Goal: Task Accomplishment & Management: Manage account settings

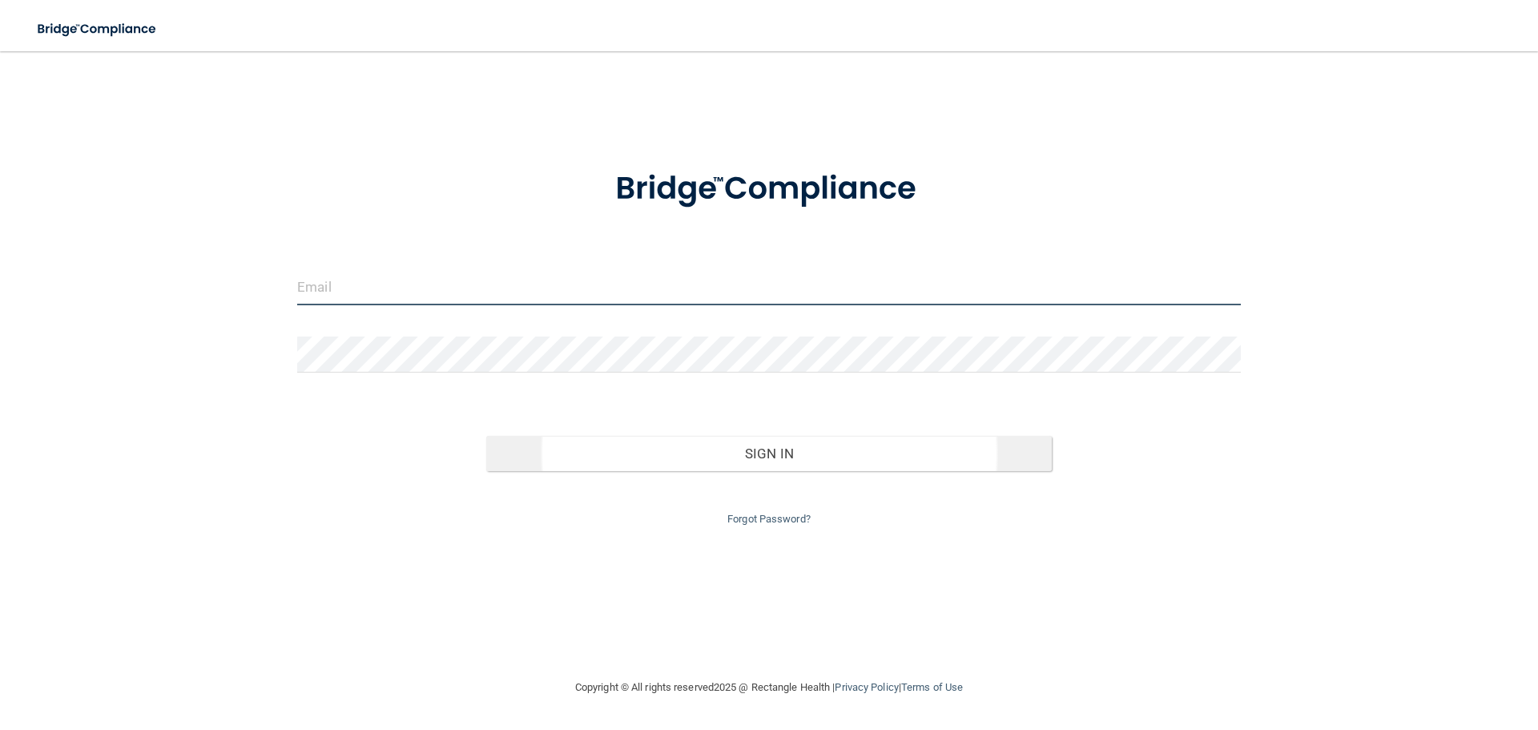
type input "[PERSON_NAME][EMAIL_ADDRESS][DOMAIN_NAME]"
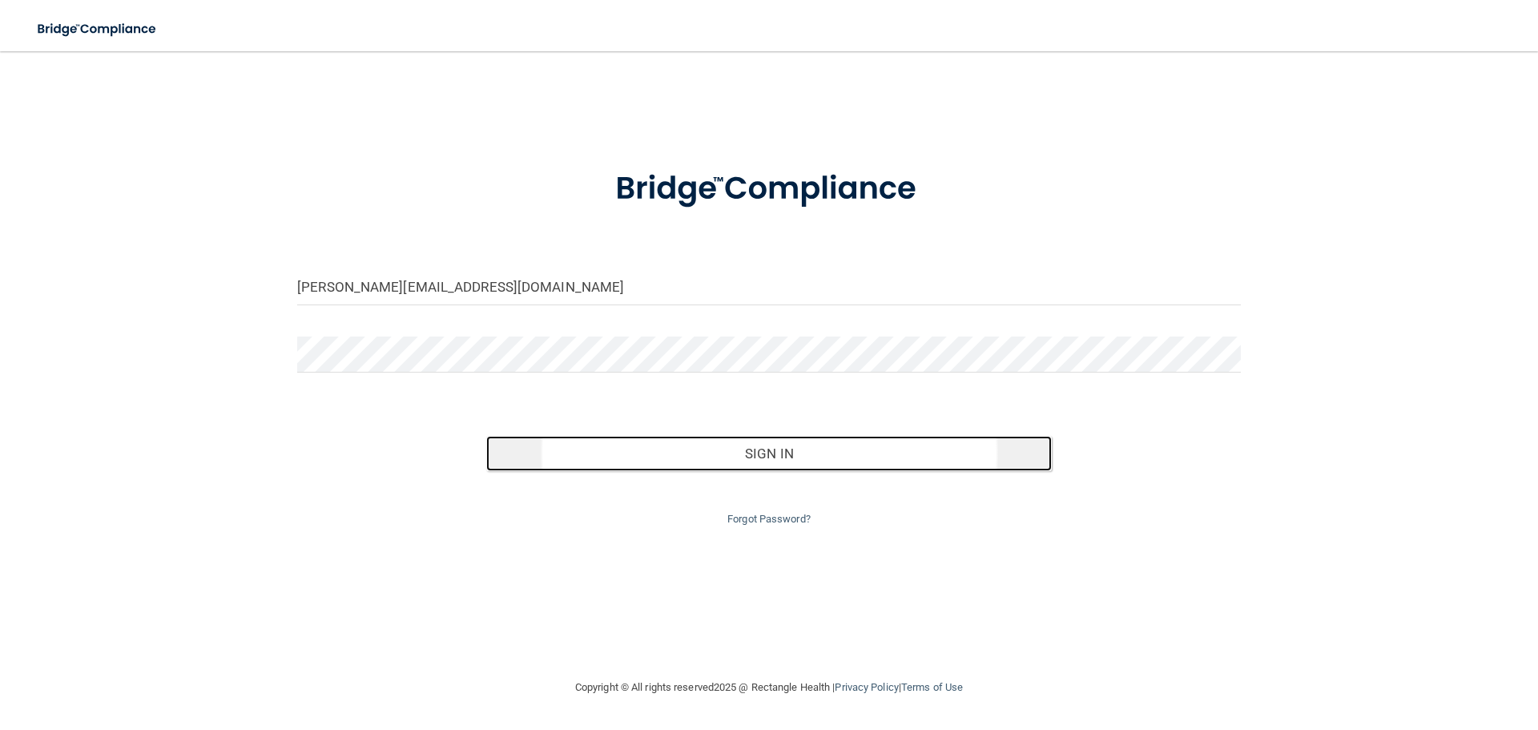
click at [650, 460] on button "Sign In" at bounding box center [769, 453] width 566 height 35
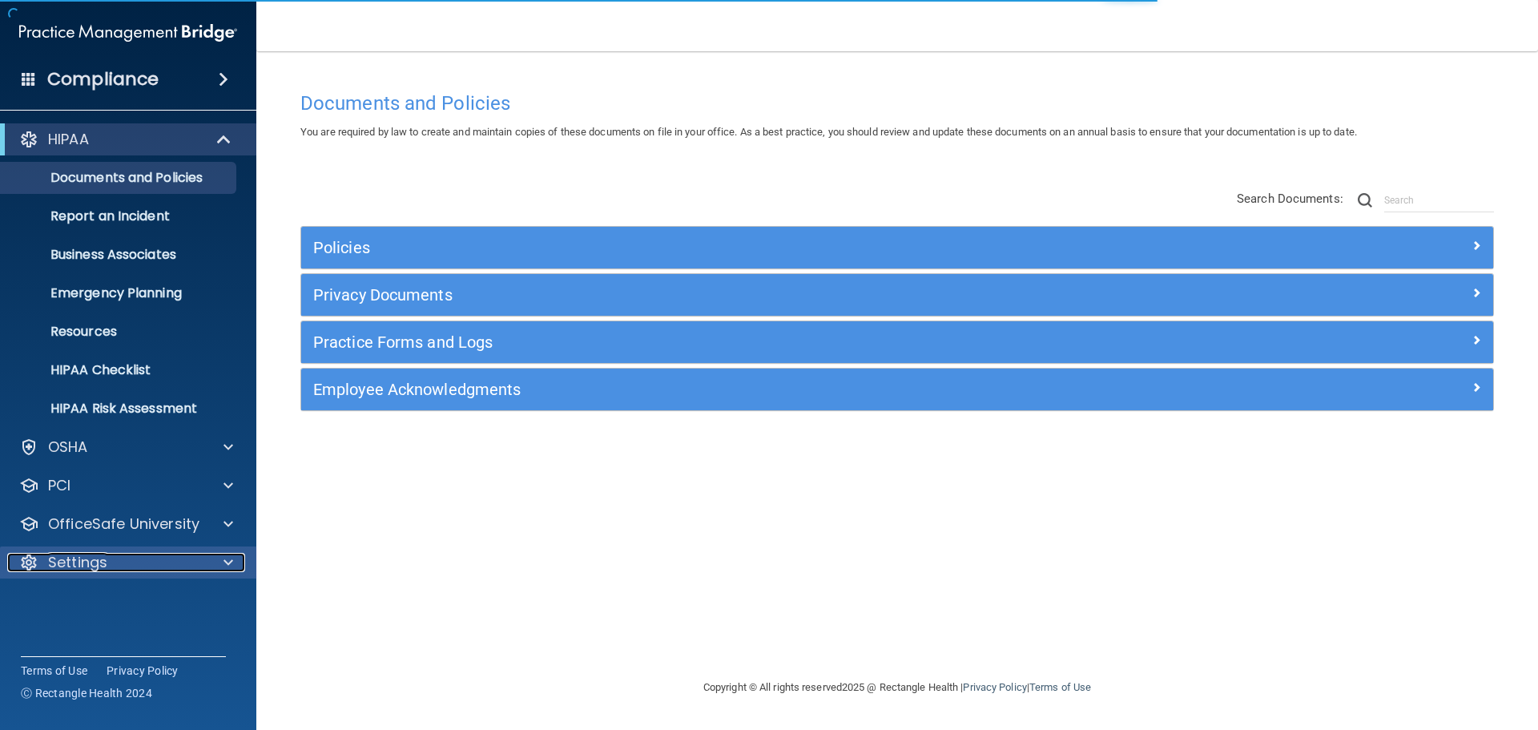
click at [184, 558] on div "Settings" at bounding box center [106, 562] width 199 height 19
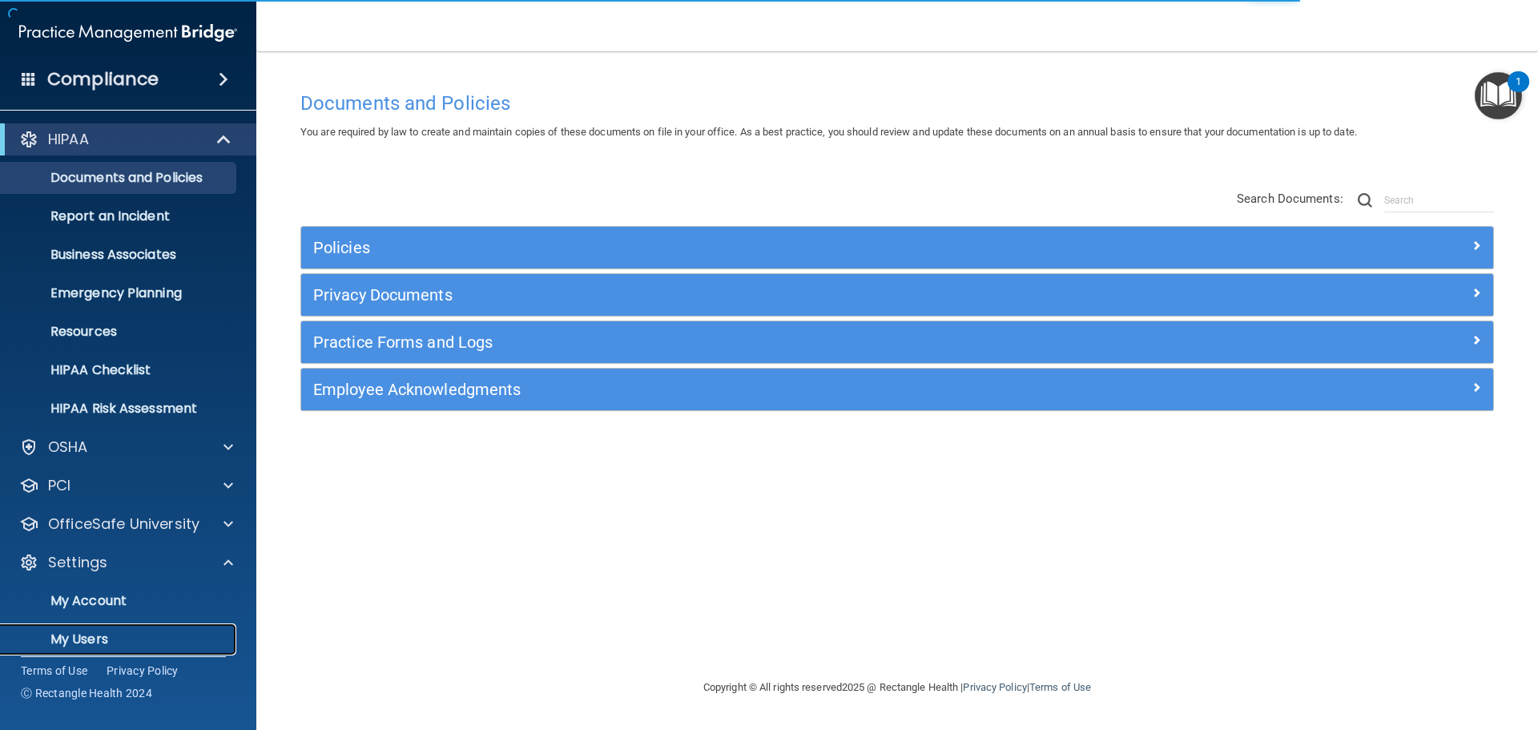
click at [85, 636] on p "My Users" at bounding box center [119, 639] width 219 height 16
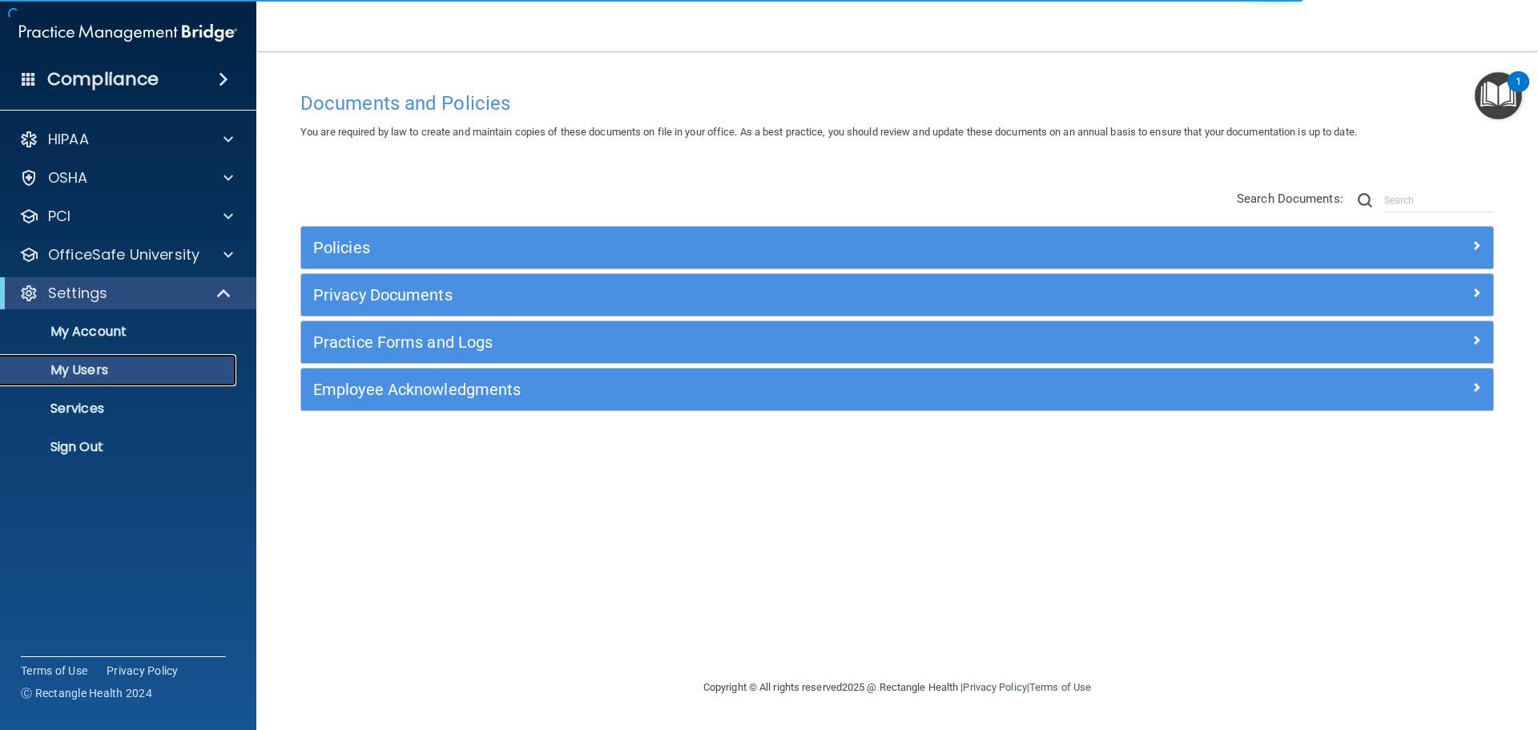
select select "20"
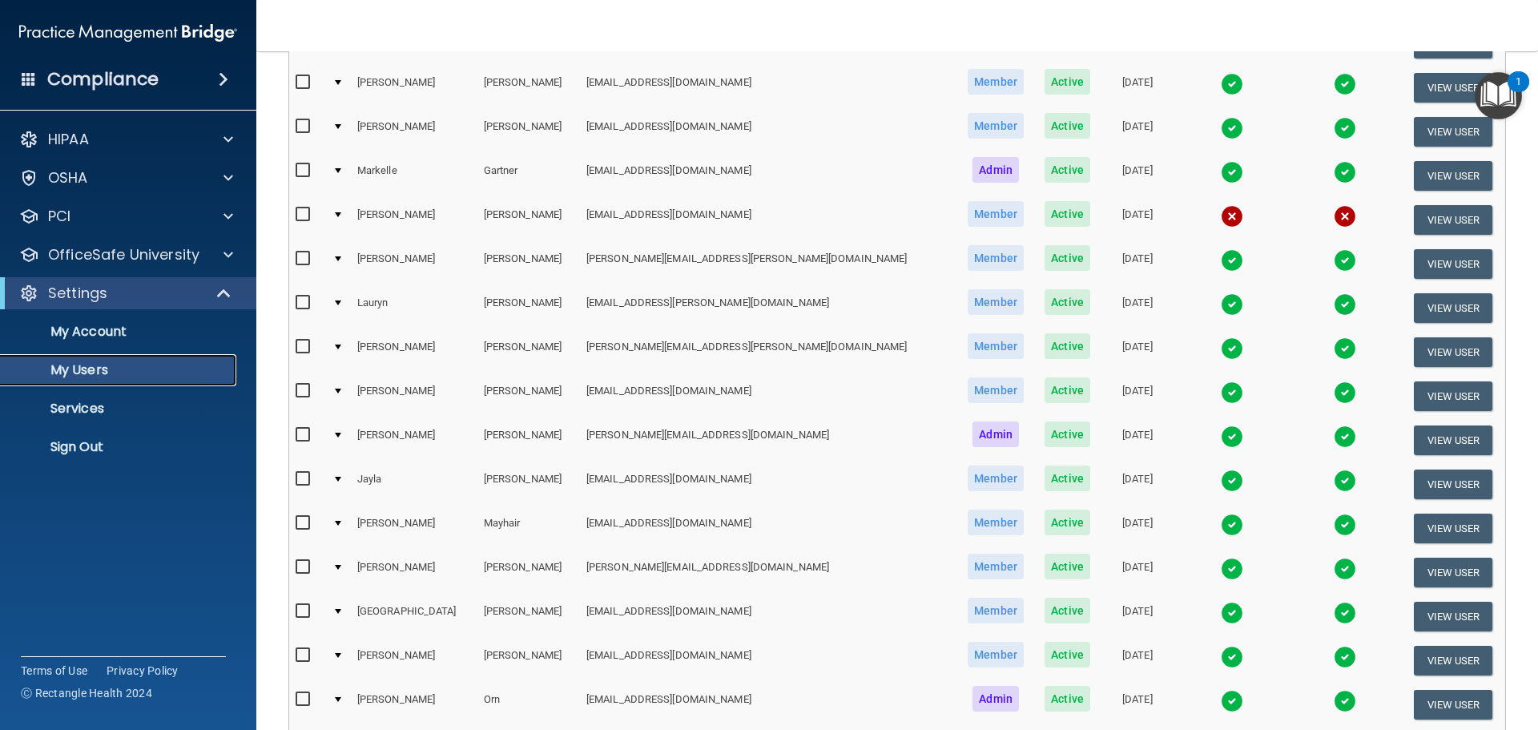
scroll to position [320, 0]
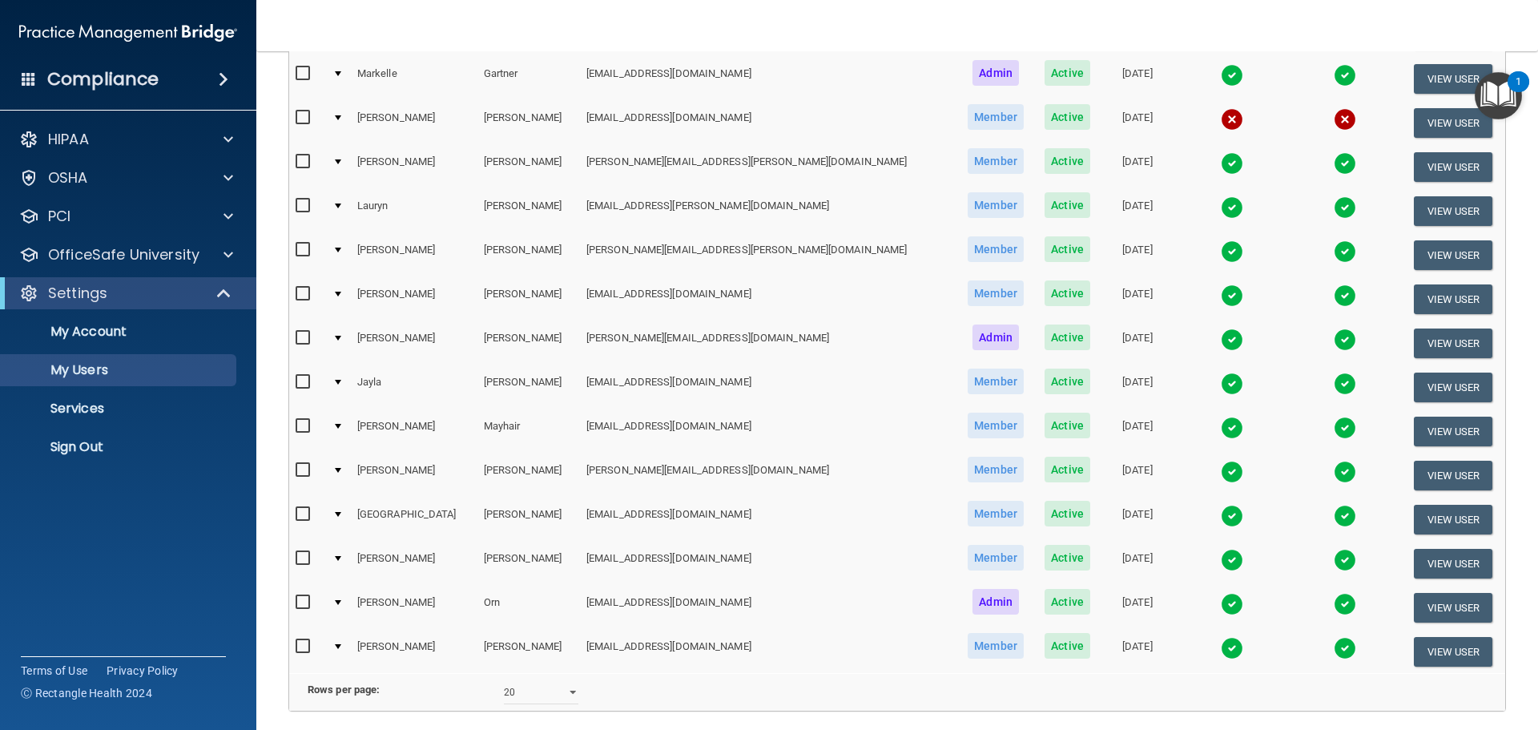
click at [1289, 204] on td at bounding box center [1345, 211] width 112 height 44
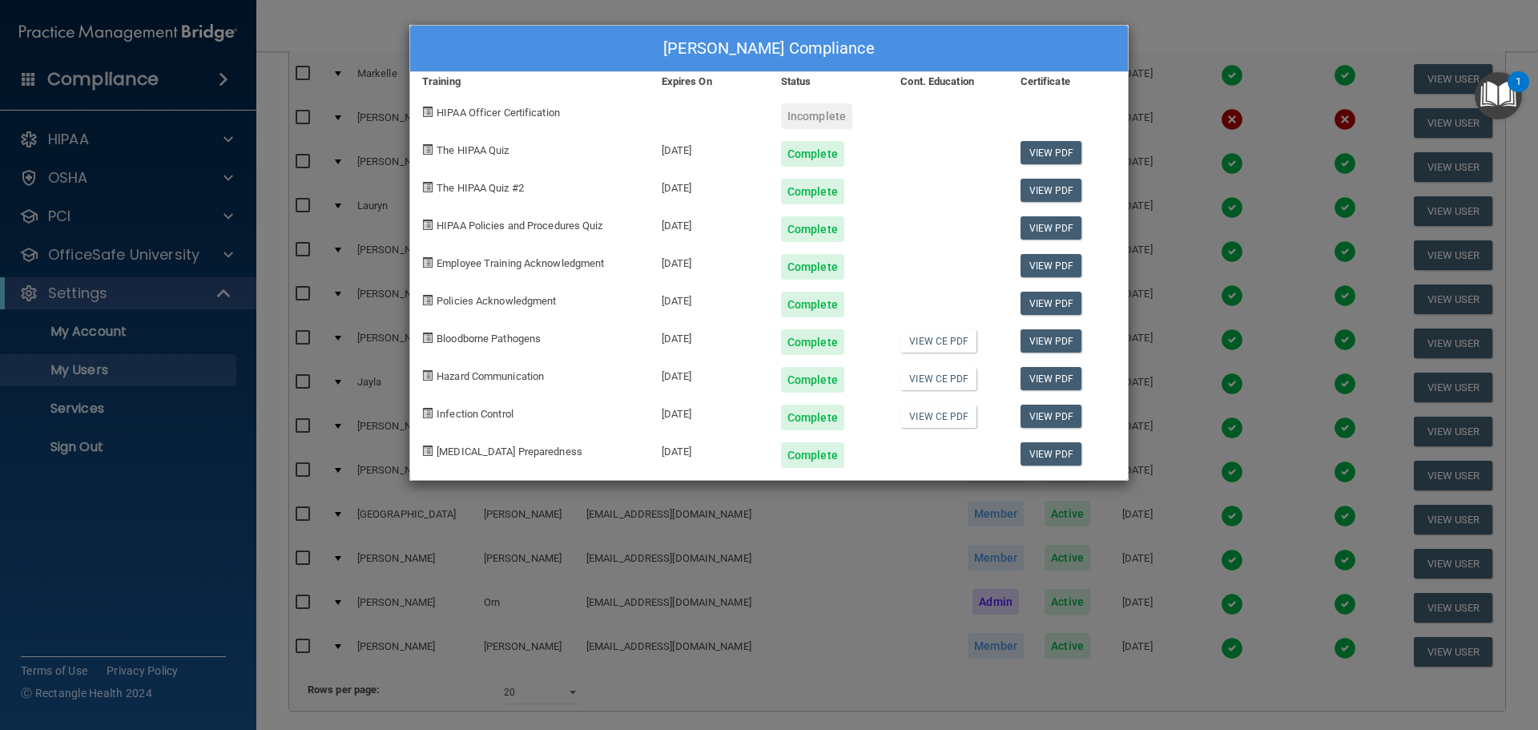
click at [1265, 19] on div "[PERSON_NAME] Compliance Training Expires On Status Cont. Education Certificate…" at bounding box center [769, 365] width 1538 height 730
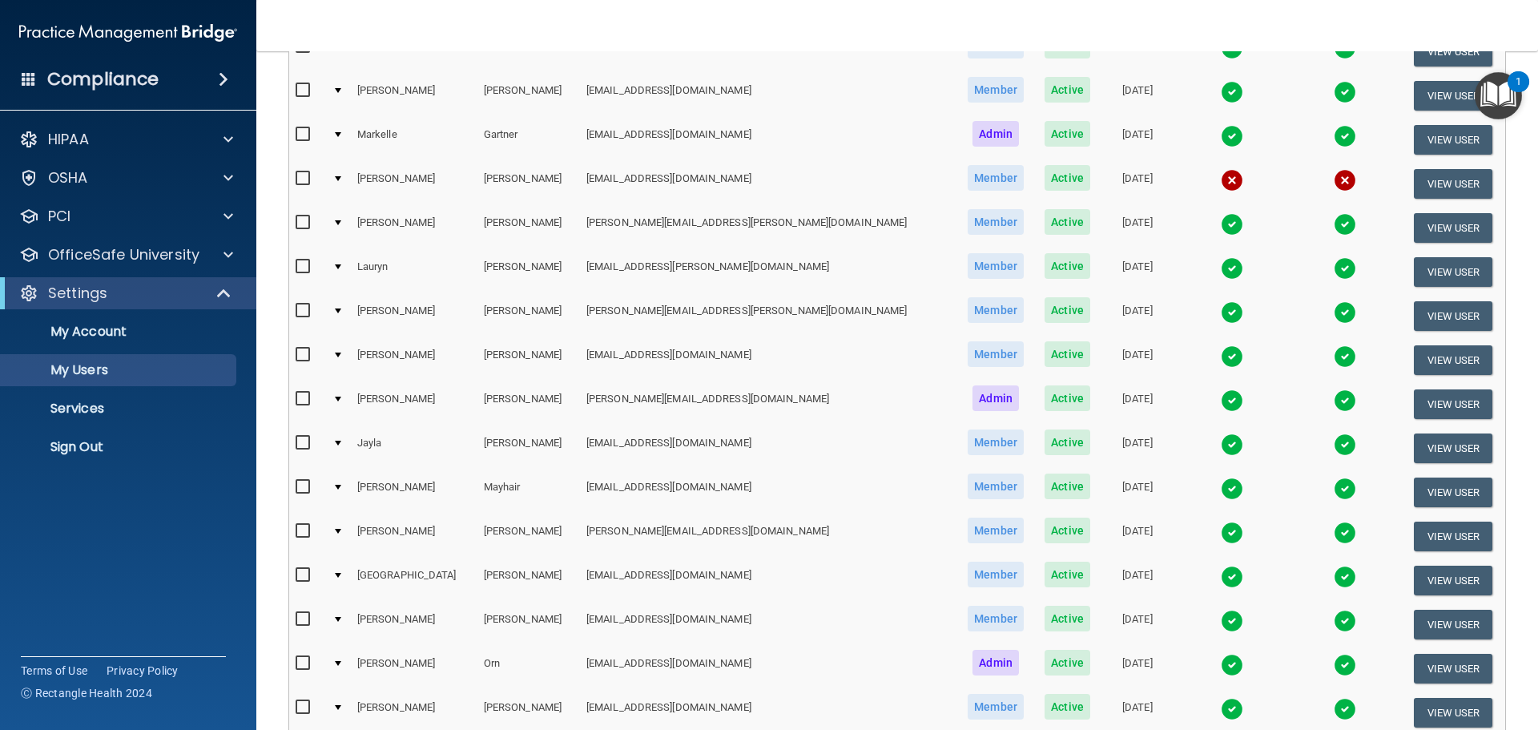
scroll to position [223, 0]
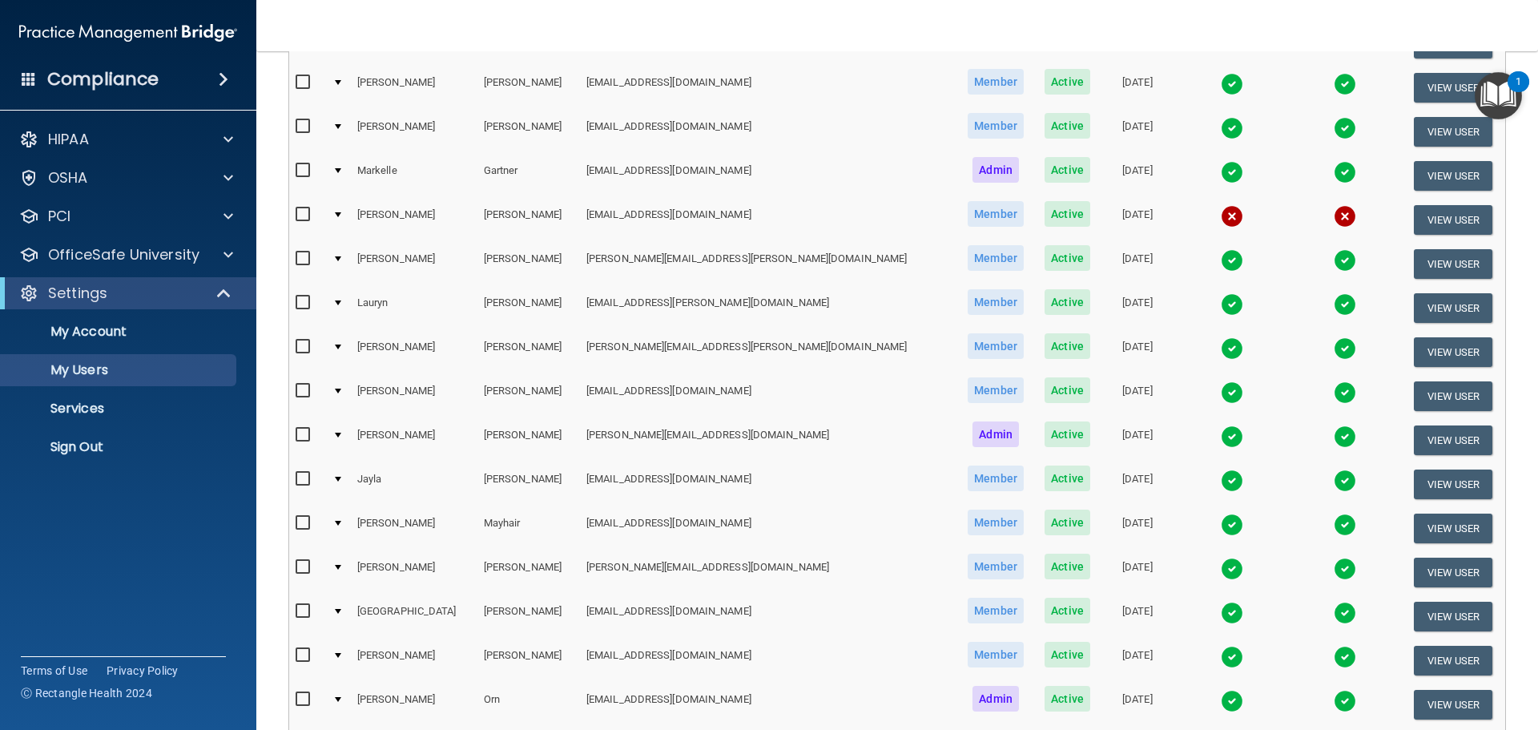
click at [1206, 215] on td at bounding box center [1231, 220] width 115 height 44
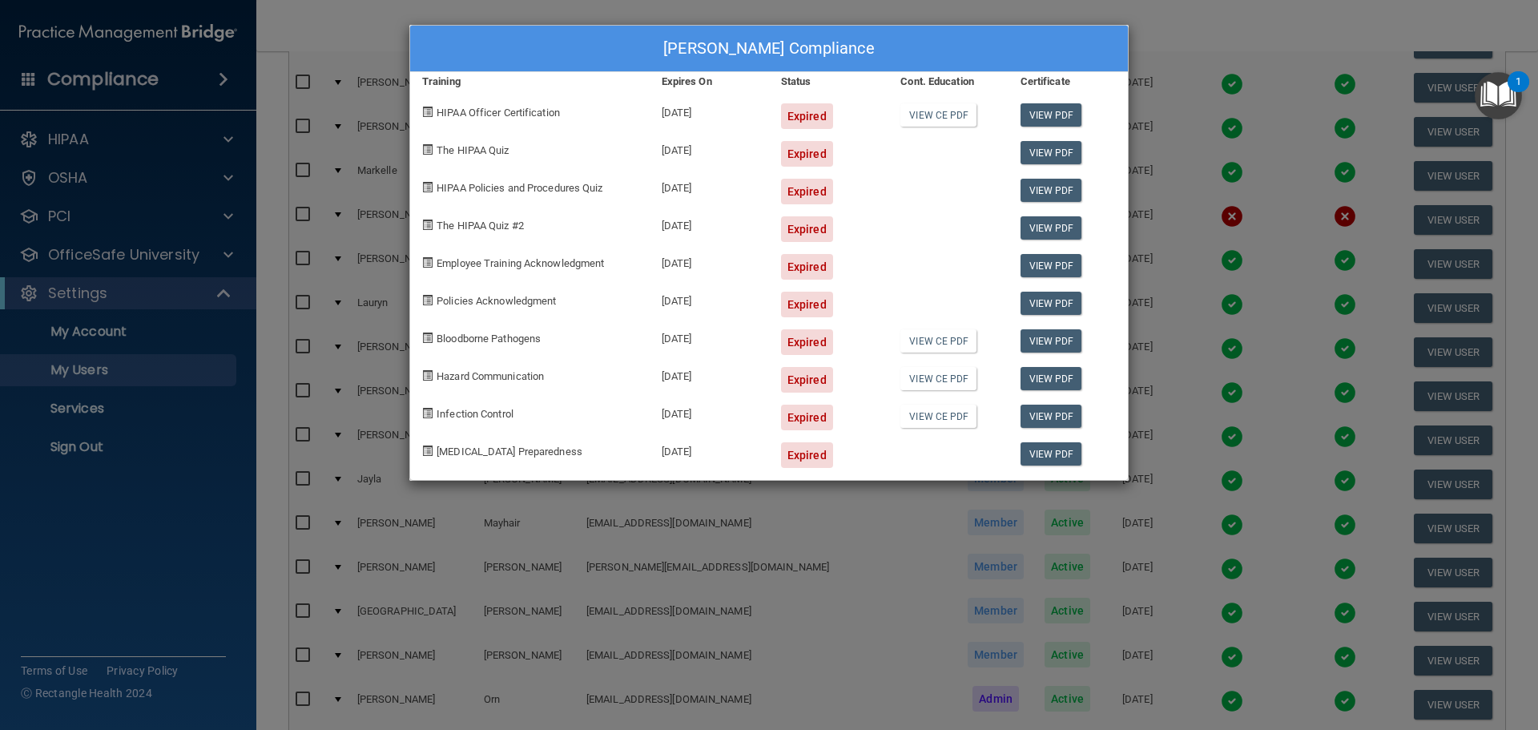
click at [1213, 34] on div "[PERSON_NAME] Compliance Training Expires On Status Cont. Education Certificate…" at bounding box center [769, 365] width 1538 height 730
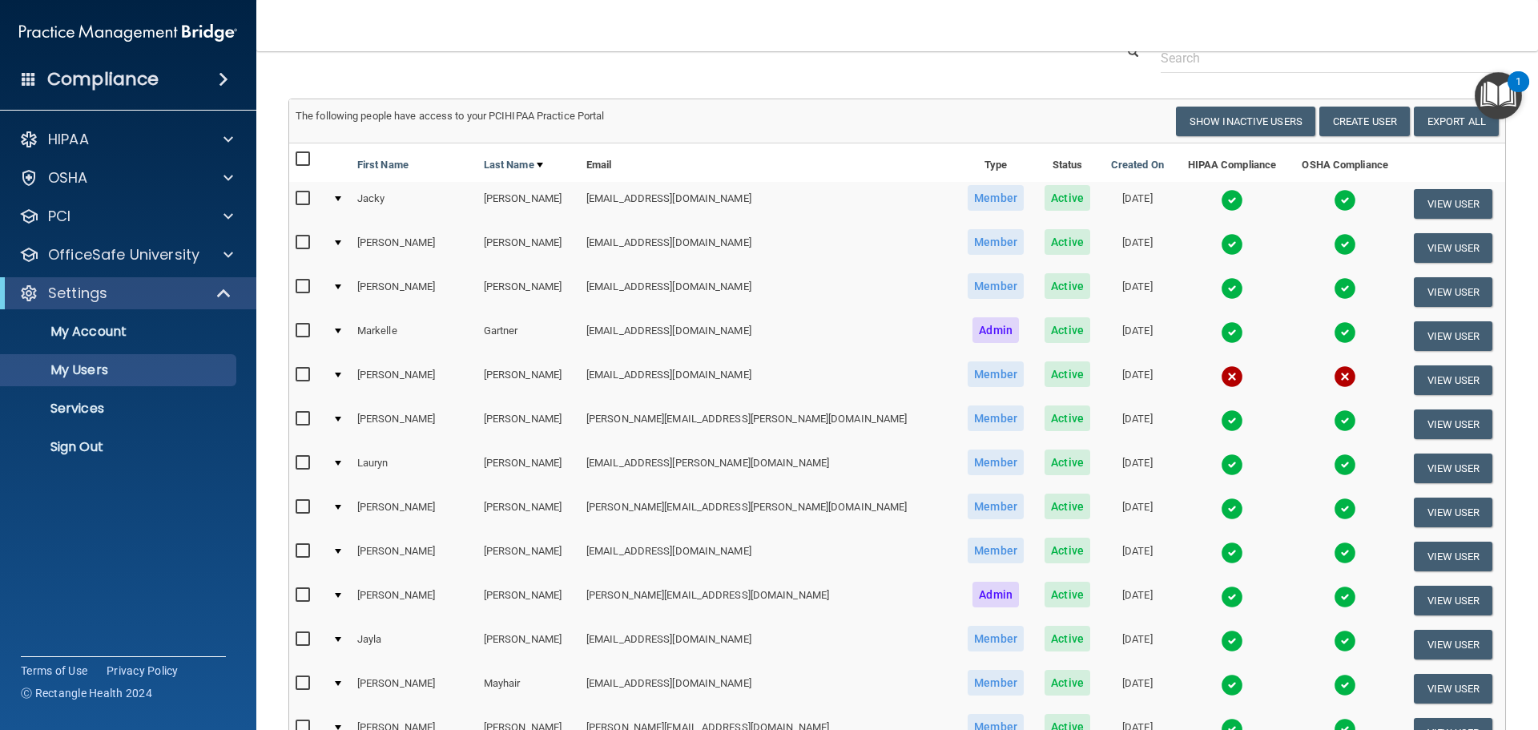
scroll to position [0, 0]
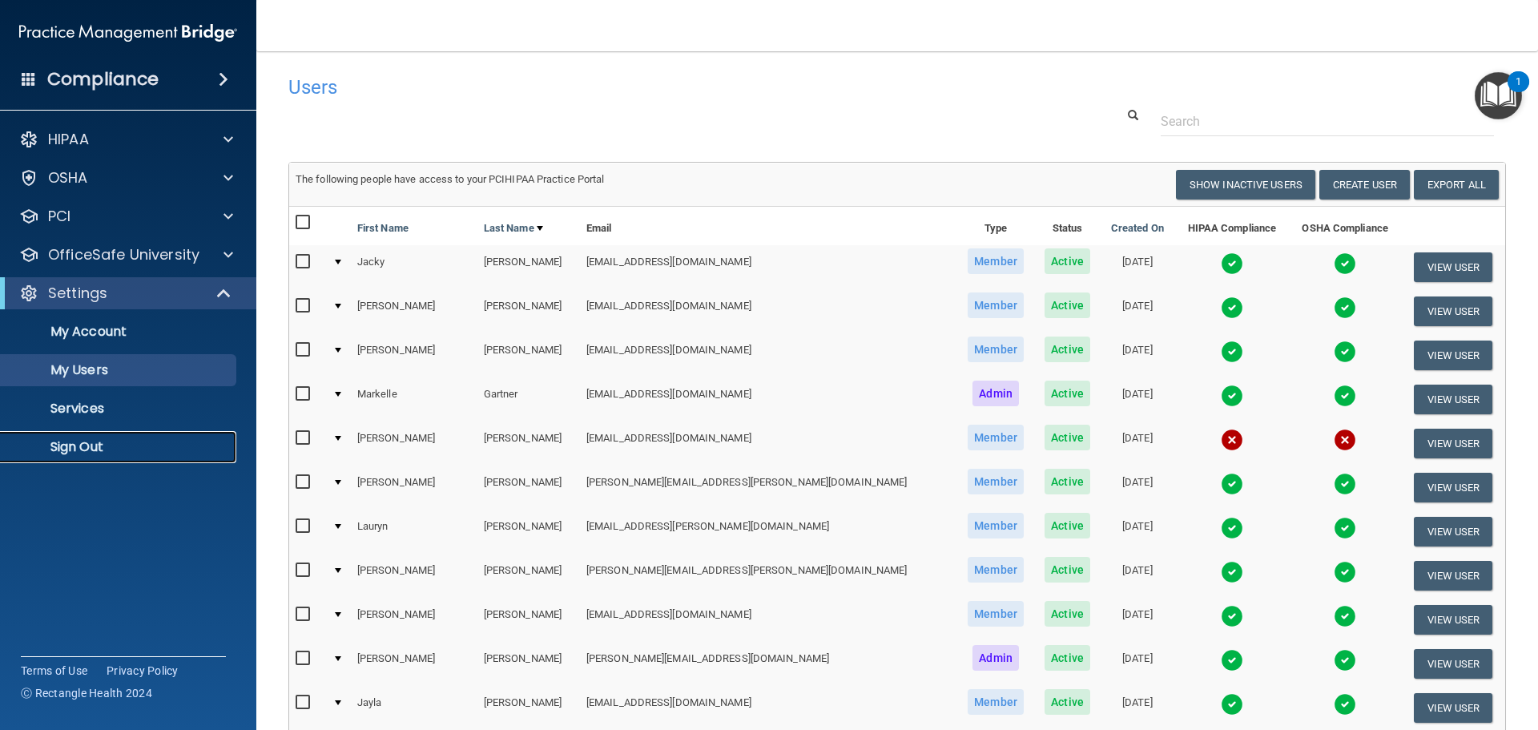
drag, startPoint x: 63, startPoint y: 449, endPoint x: 12, endPoint y: 430, distance: 54.7
click at [63, 449] on p "Sign Out" at bounding box center [119, 447] width 219 height 16
